Goal: Transaction & Acquisition: Purchase product/service

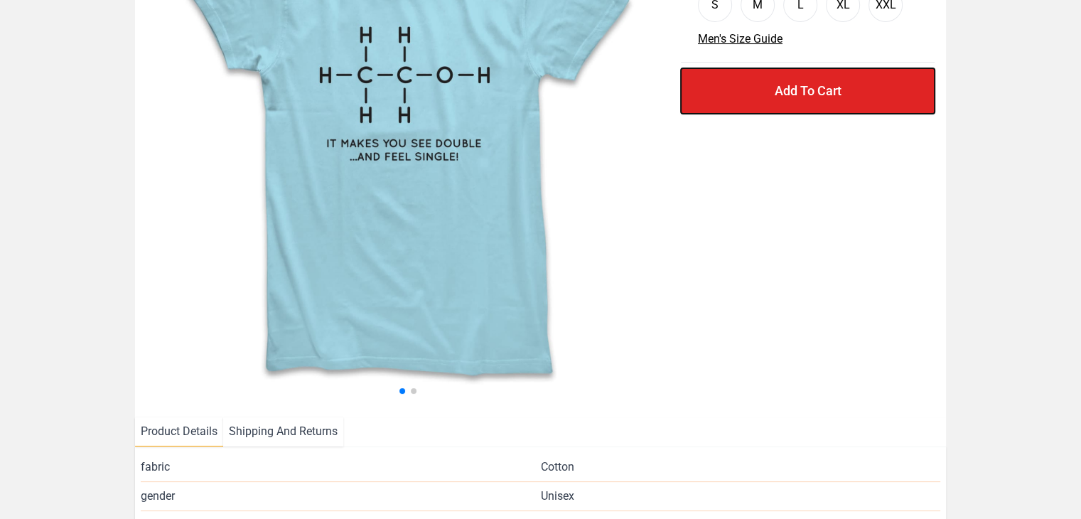
scroll to position [196, 0]
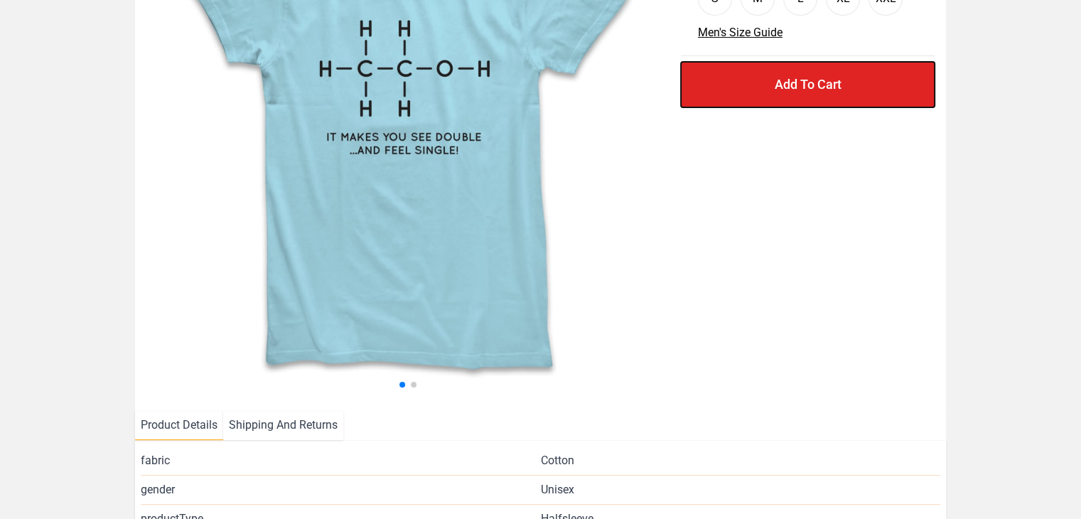
click at [790, 83] on button "Add To Cart" at bounding box center [808, 84] width 254 height 45
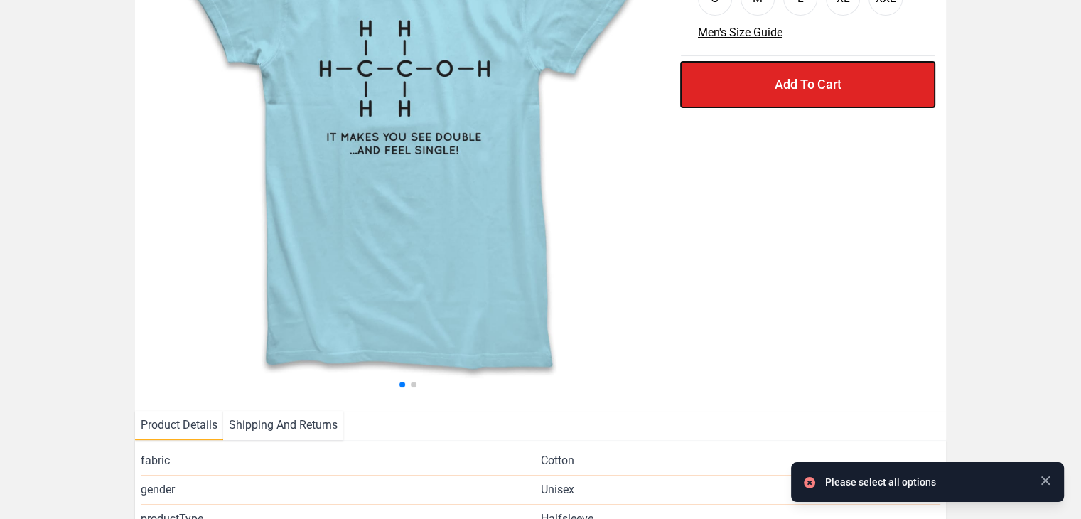
click at [790, 83] on button "Add To Cart" at bounding box center [808, 84] width 254 height 45
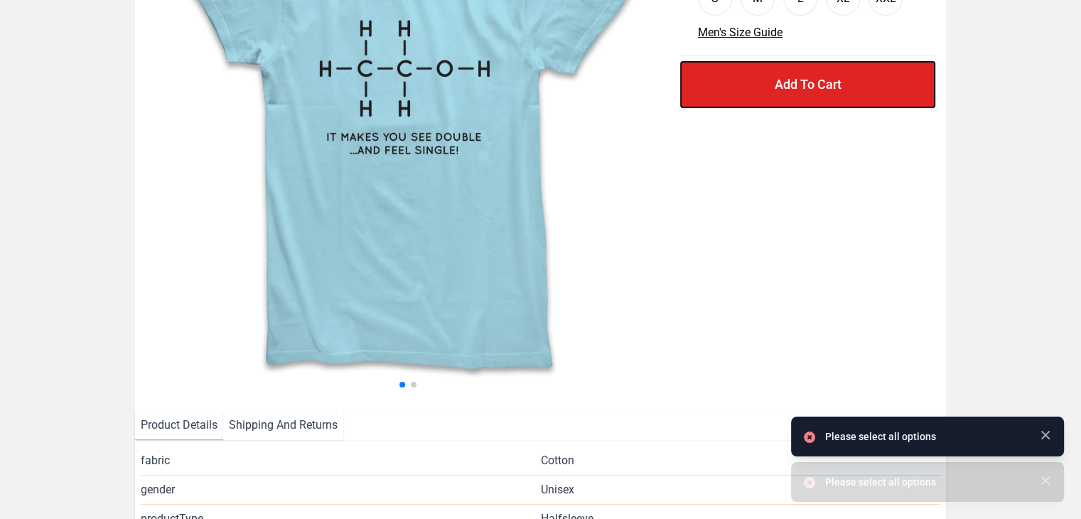
click at [790, 83] on button "Add To Cart" at bounding box center [808, 84] width 254 height 45
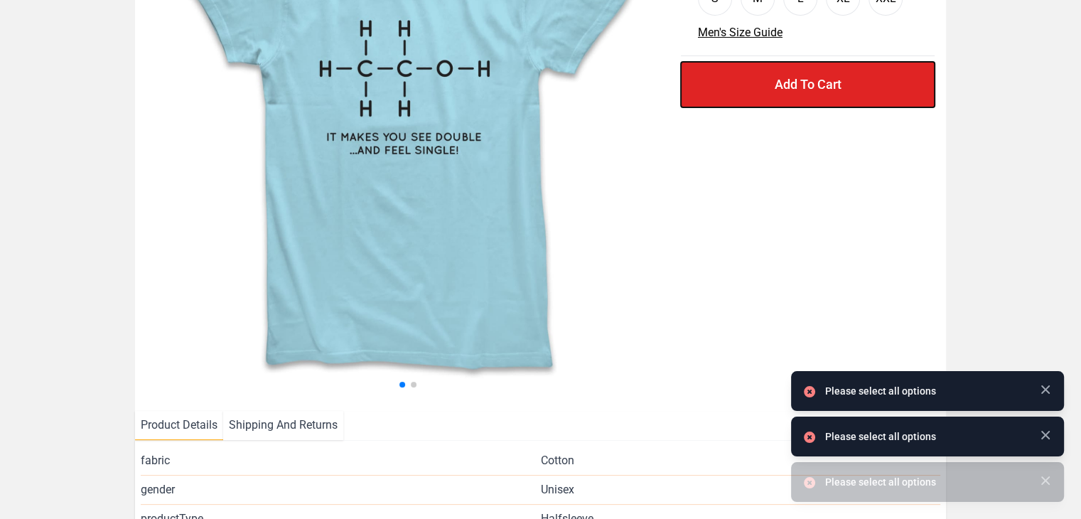
click at [790, 83] on button "Add To Cart" at bounding box center [808, 84] width 254 height 45
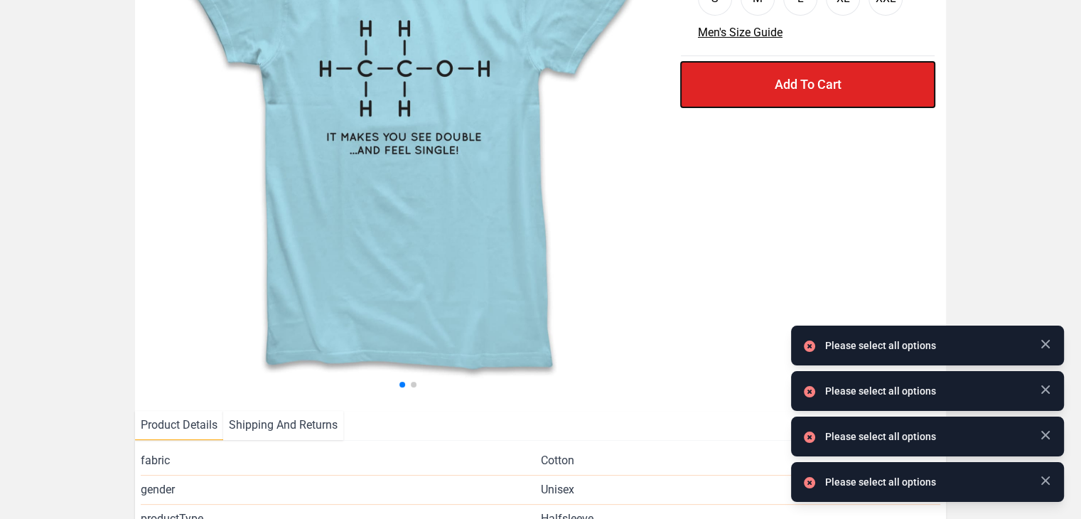
click at [790, 83] on button "Add To Cart" at bounding box center [808, 84] width 254 height 45
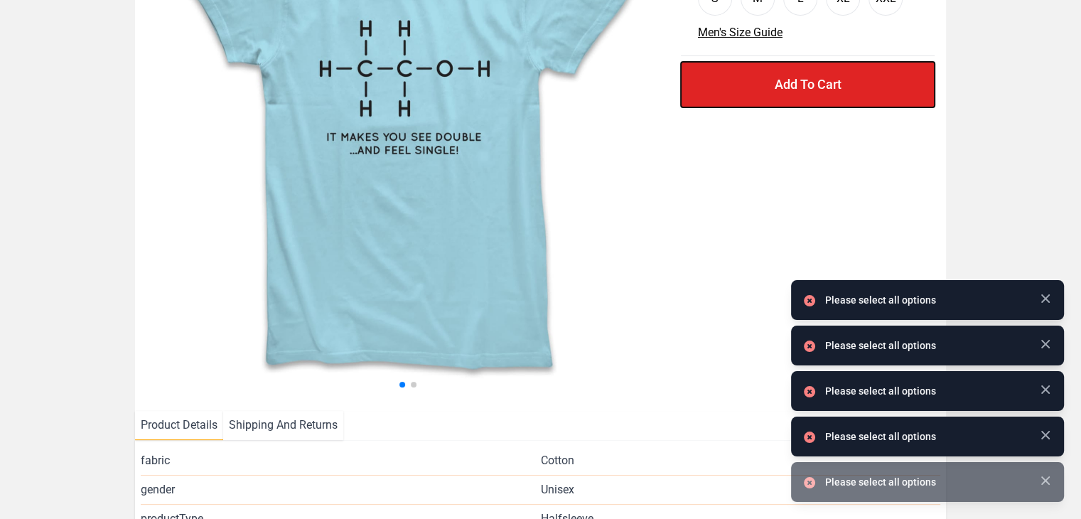
click at [790, 83] on button "Add To Cart" at bounding box center [808, 84] width 254 height 45
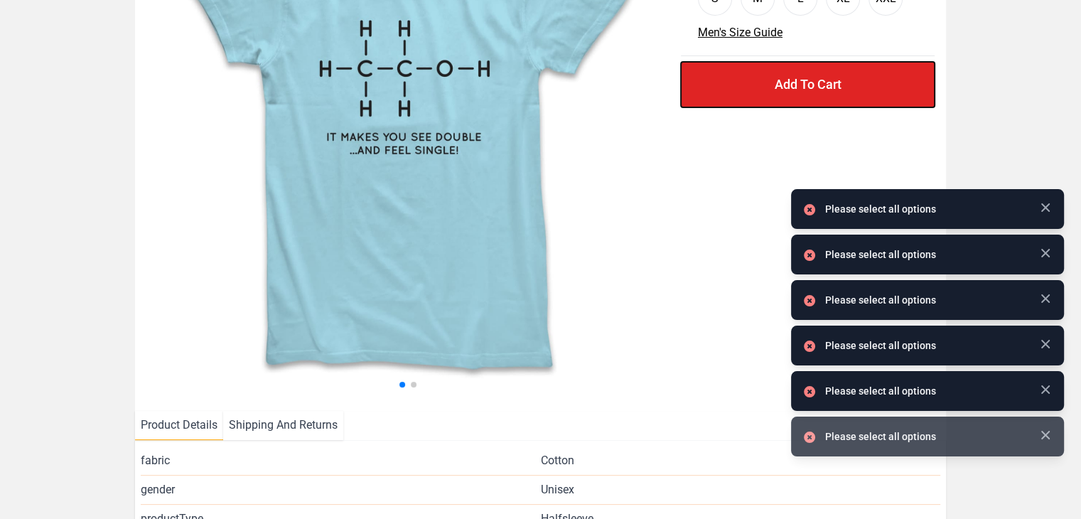
click at [790, 83] on button "Add To Cart" at bounding box center [808, 84] width 254 height 45
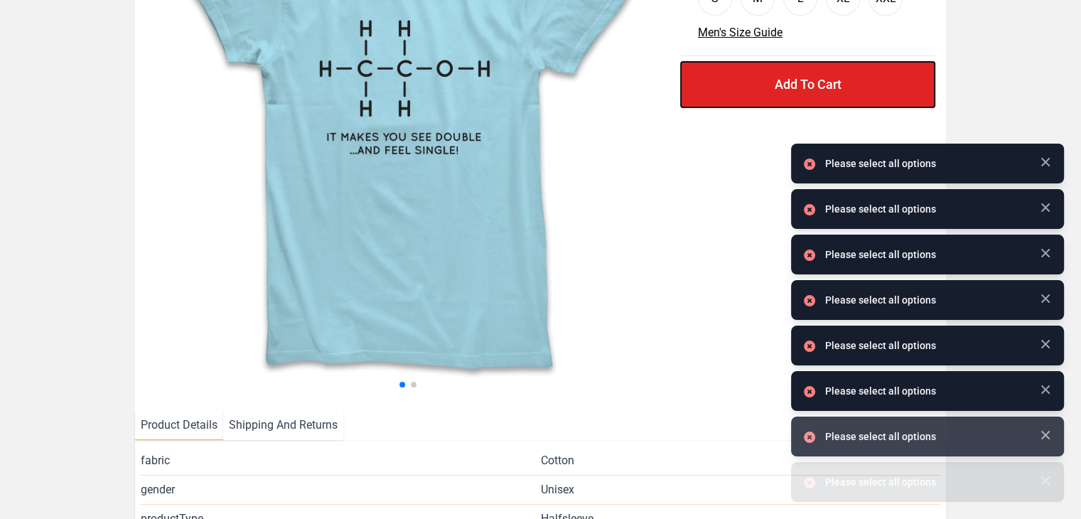
click at [790, 83] on button "Add To Cart" at bounding box center [808, 84] width 254 height 45
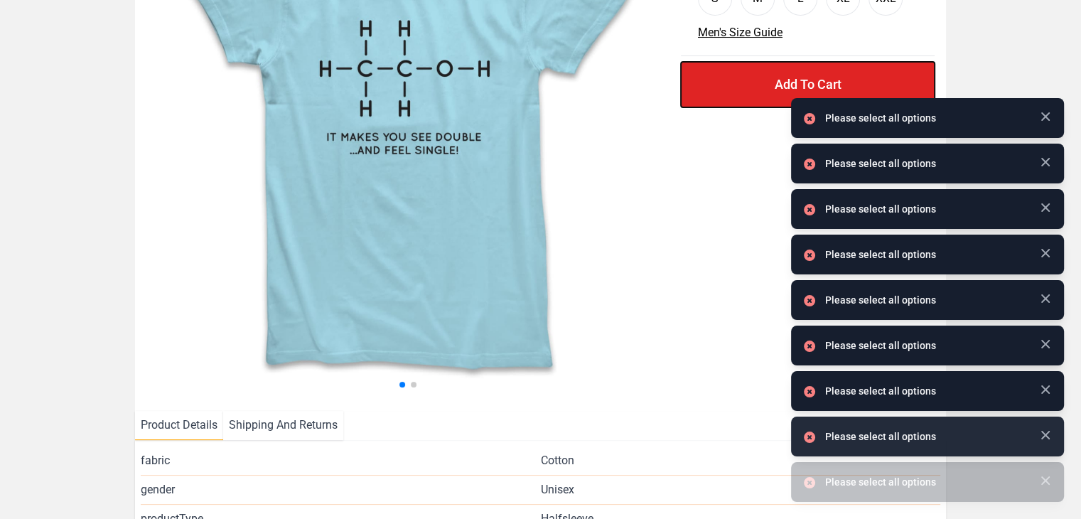
click at [790, 83] on button "Add To Cart" at bounding box center [808, 84] width 254 height 45
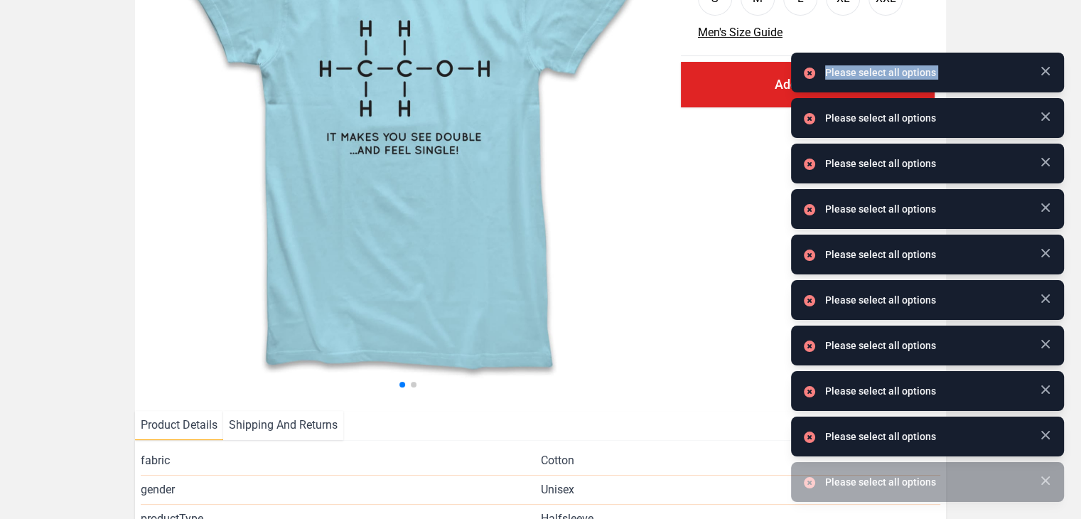
click at [790, 83] on div "X X X Please select all options Please select all options Please select all opt…" at bounding box center [540, 283] width 1081 height 958
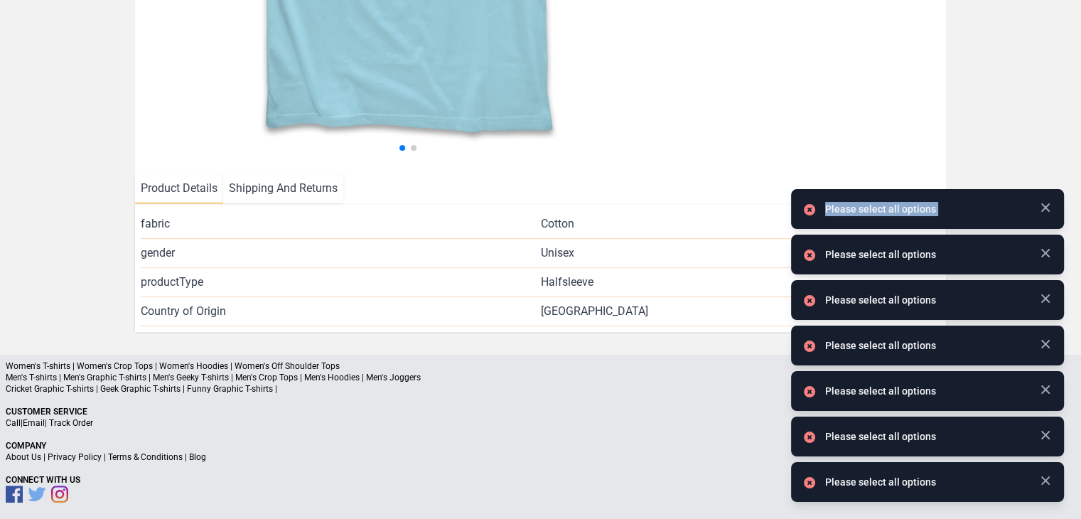
scroll to position [438, 0]
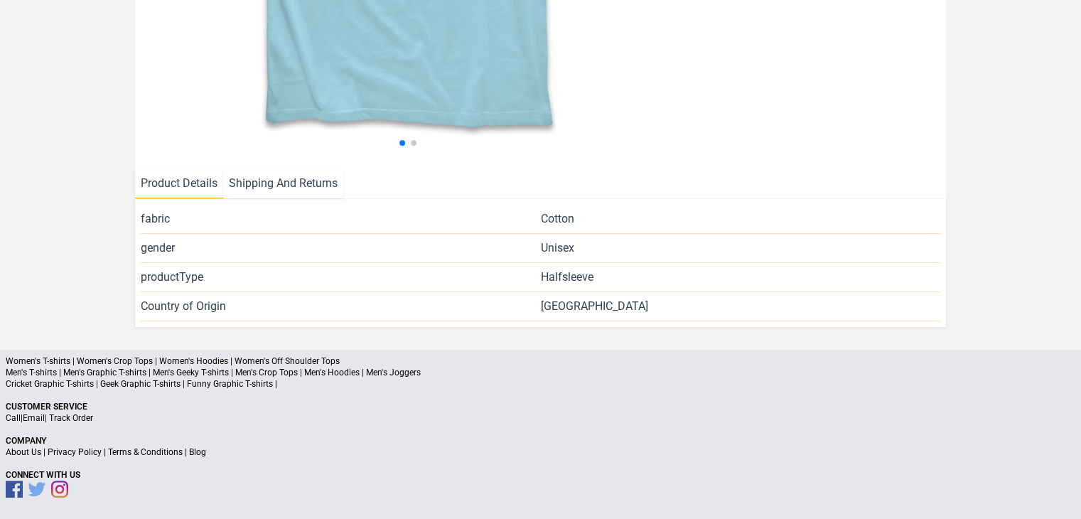
click at [316, 185] on li "Shipping And Returns" at bounding box center [283, 183] width 120 height 29
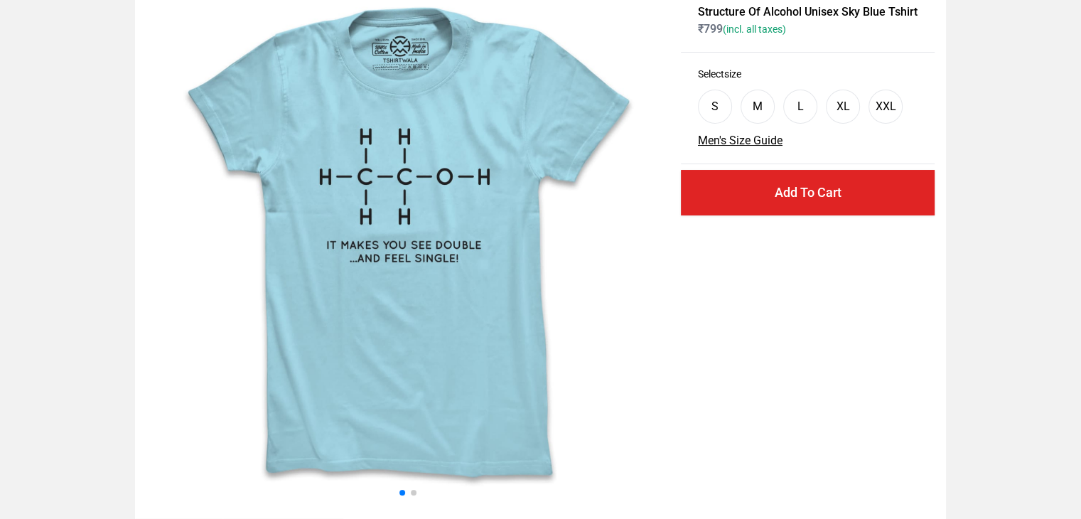
scroll to position [90, 0]
